Goal: Check status: Check status

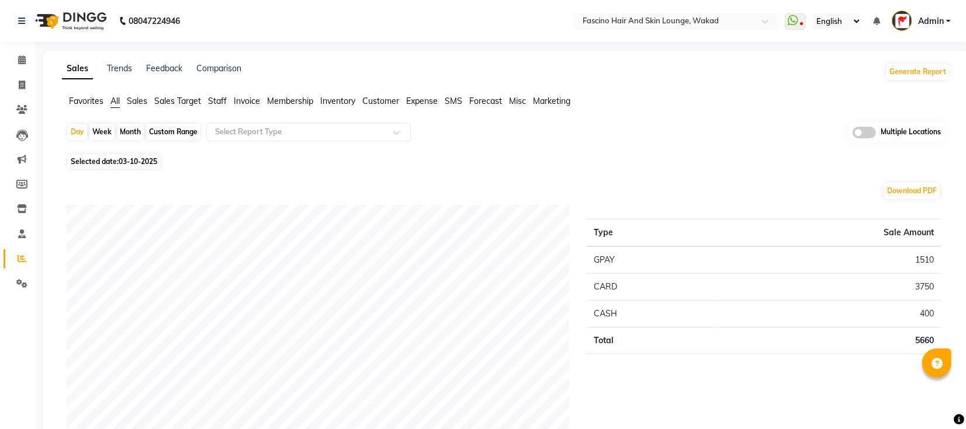
click at [136, 134] on div "Month" at bounding box center [130, 132] width 27 height 16
select select "10"
select select "2025"
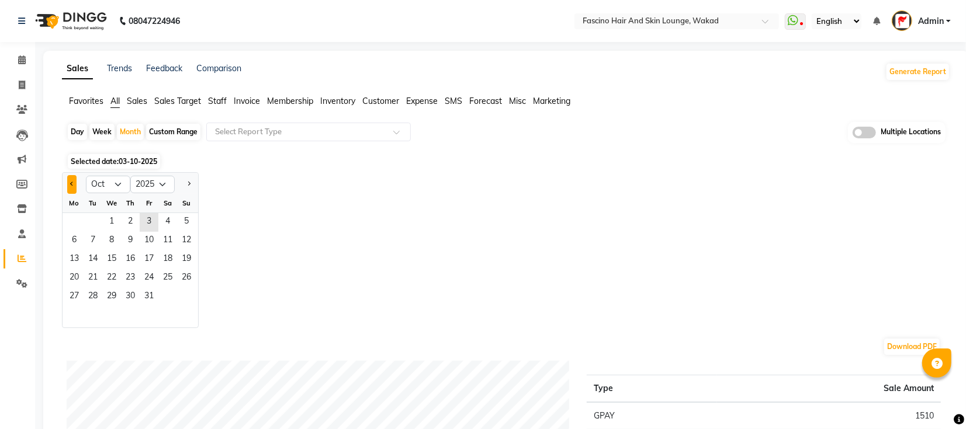
click at [73, 184] on span "Previous month" at bounding box center [72, 184] width 4 height 4
select select "9"
click at [75, 217] on span "1" at bounding box center [74, 222] width 19 height 19
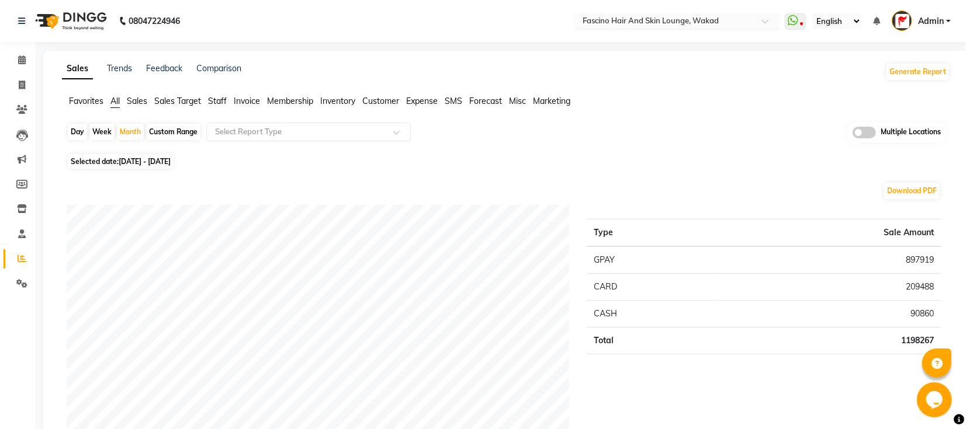
click at [673, 20] on input "text" at bounding box center [664, 22] width 169 height 12
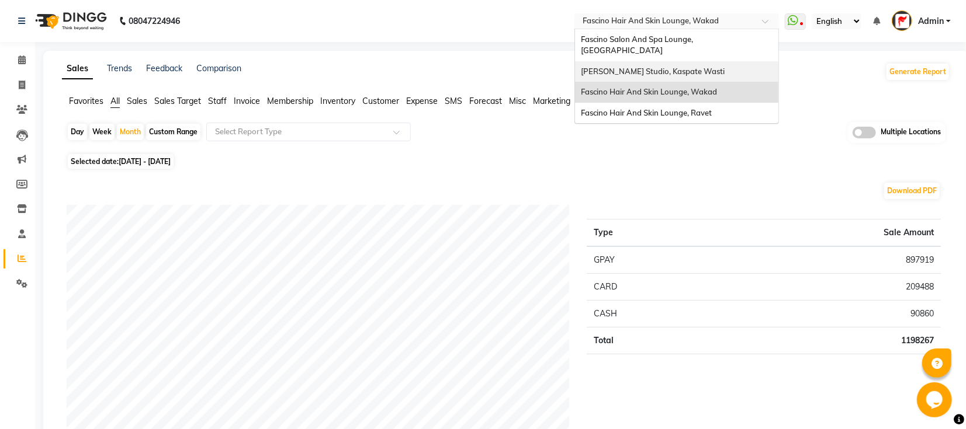
click at [678, 70] on span "[PERSON_NAME] Studio, Kaspate Wasti" at bounding box center [653, 71] width 144 height 9
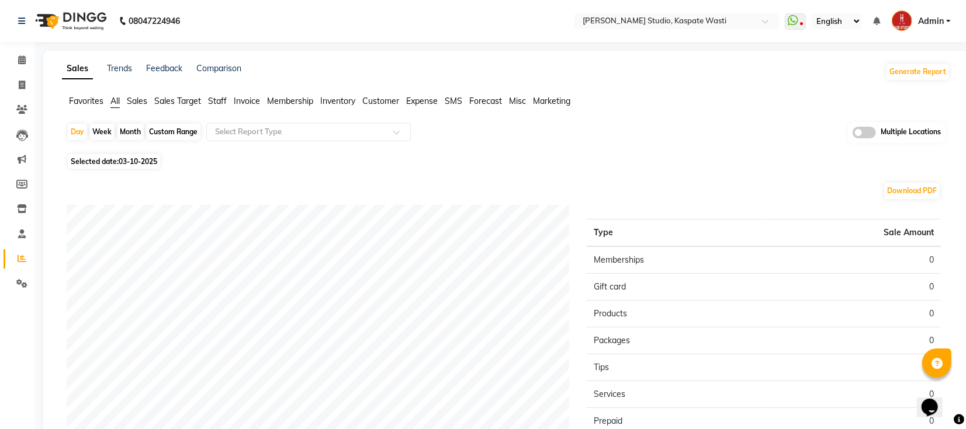
click at [122, 129] on div "Month" at bounding box center [130, 132] width 27 height 16
select select "10"
select select "2025"
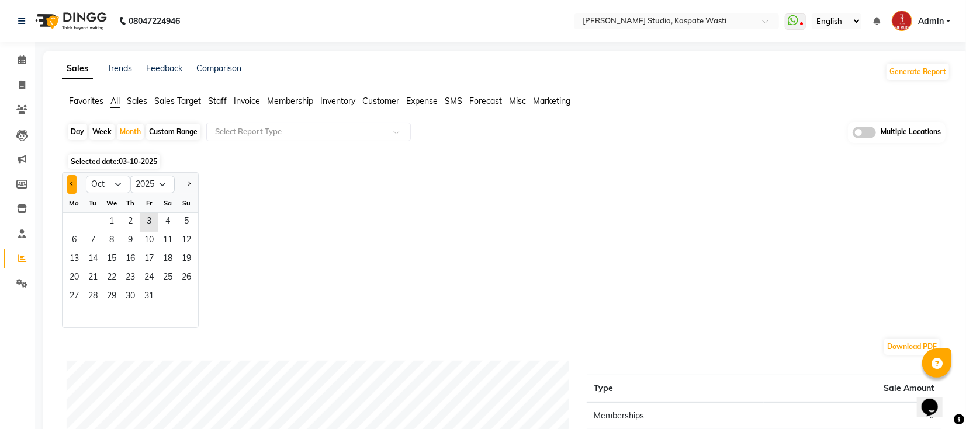
click at [70, 183] on span "Previous month" at bounding box center [72, 184] width 4 height 4
select select "9"
click at [72, 221] on span "1" at bounding box center [74, 222] width 19 height 19
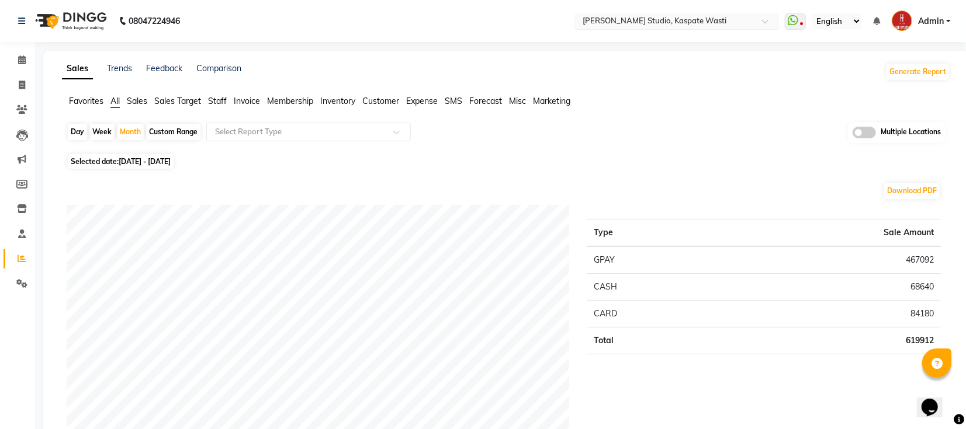
click at [658, 24] on input "text" at bounding box center [664, 22] width 169 height 12
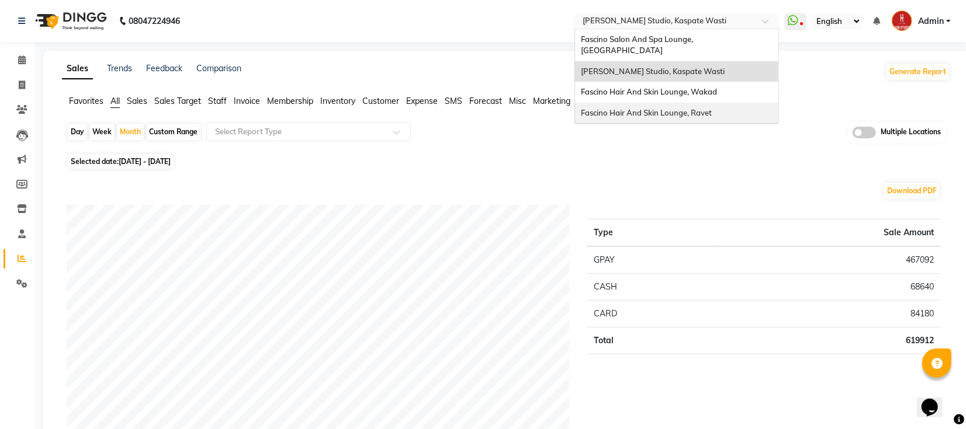
click at [694, 110] on span "Fascino Hair And Skin Lounge, Ravet" at bounding box center [646, 112] width 131 height 9
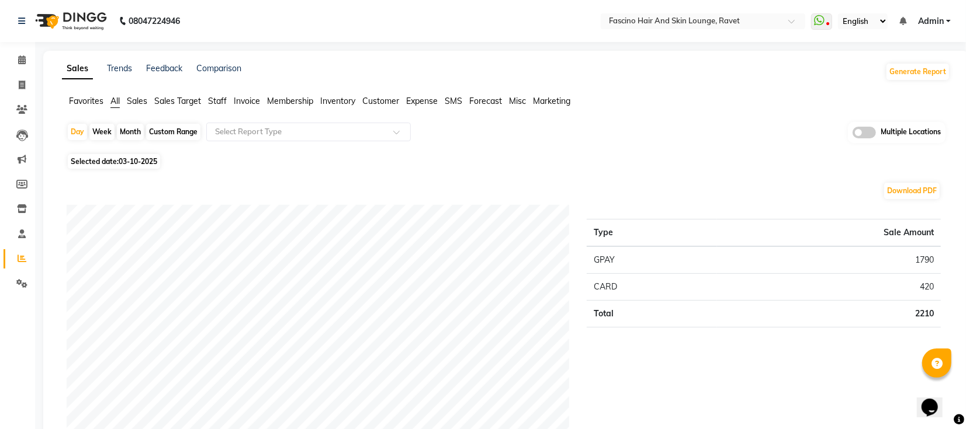
click at [136, 133] on div "Month" at bounding box center [130, 132] width 27 height 16
select select "10"
select select "2025"
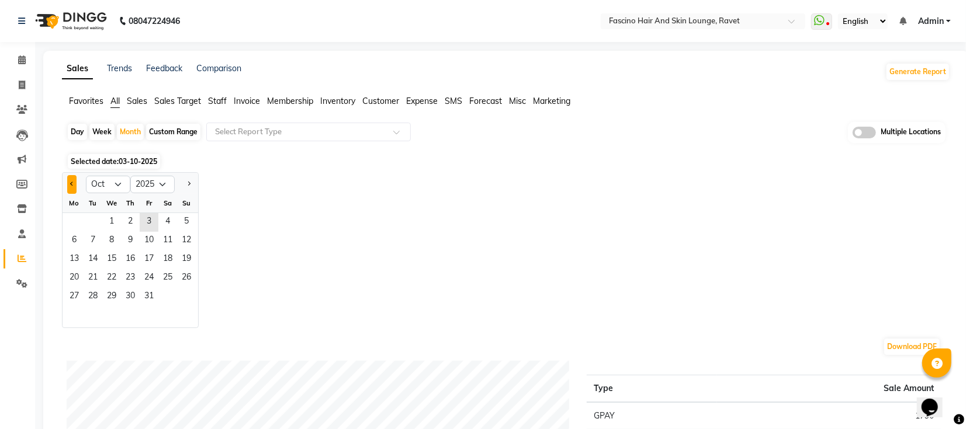
click at [75, 184] on button "Previous month" at bounding box center [71, 184] width 9 height 19
select select "9"
click at [77, 219] on span "1" at bounding box center [74, 222] width 19 height 19
